Goal: Check status: Check status

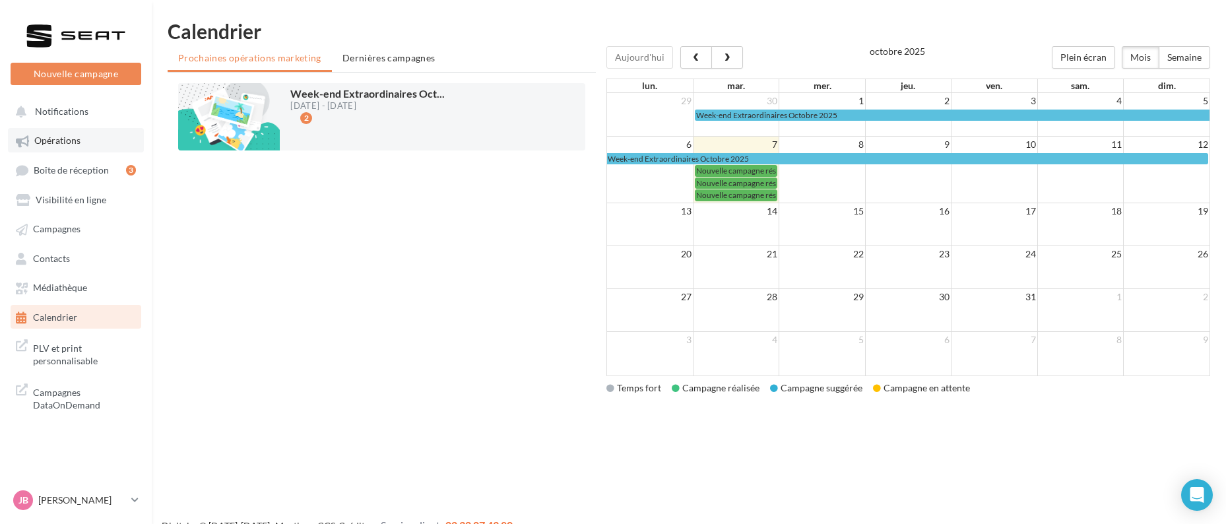
click at [82, 135] on link "Opérations" at bounding box center [76, 140] width 136 height 24
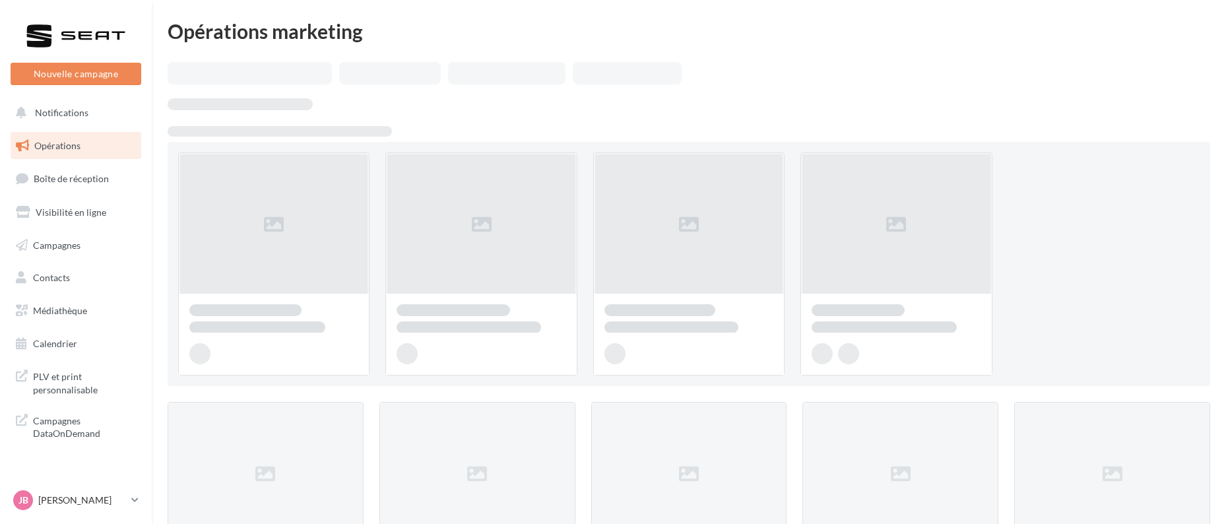
click at [89, 232] on link "Campagnes" at bounding box center [76, 246] width 136 height 28
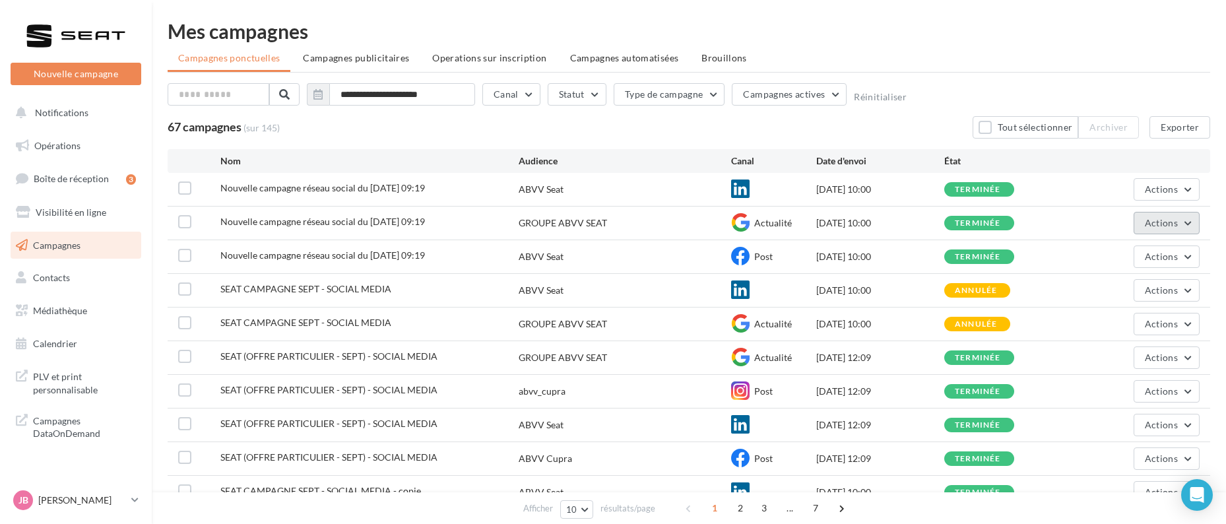
click at [1156, 226] on span "Actions" at bounding box center [1161, 222] width 33 height 11
click at [1136, 259] on button "Voir les résultats" at bounding box center [1133, 254] width 132 height 34
